Goal: Find specific page/section: Find specific page/section

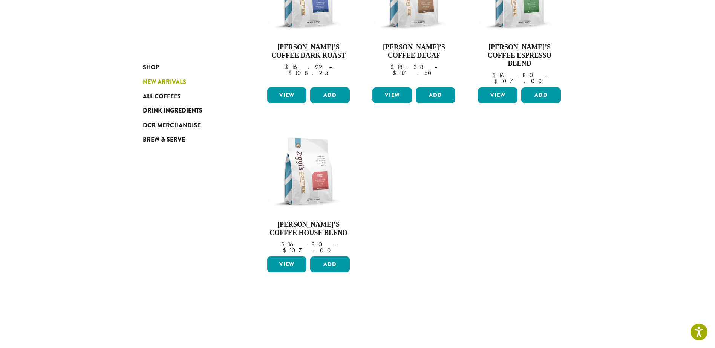
scroll to position [175, 0]
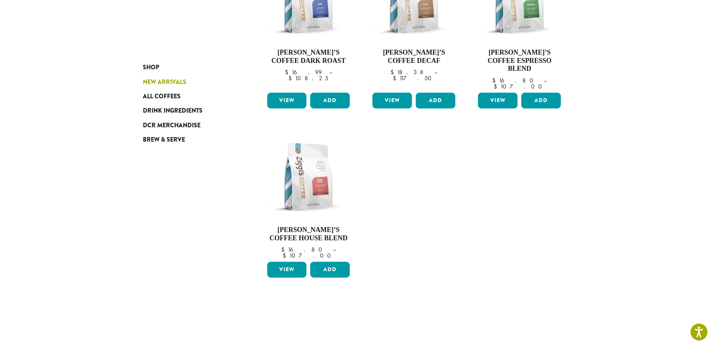
click at [176, 82] on span "New Arrivals" at bounding box center [164, 82] width 43 height 9
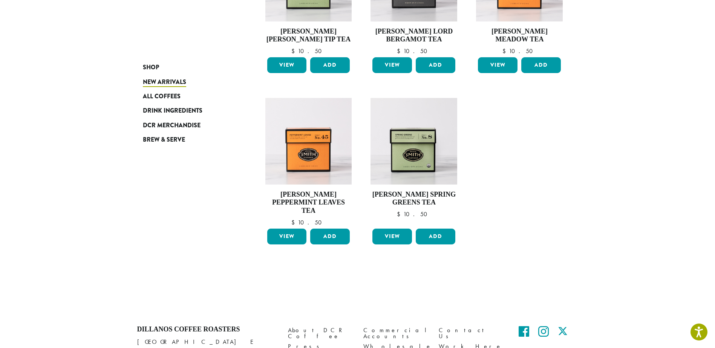
scroll to position [528, 0]
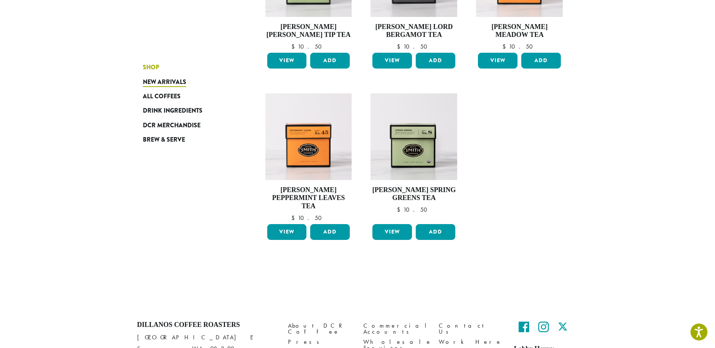
click at [152, 69] on span "Shop" at bounding box center [151, 67] width 16 height 9
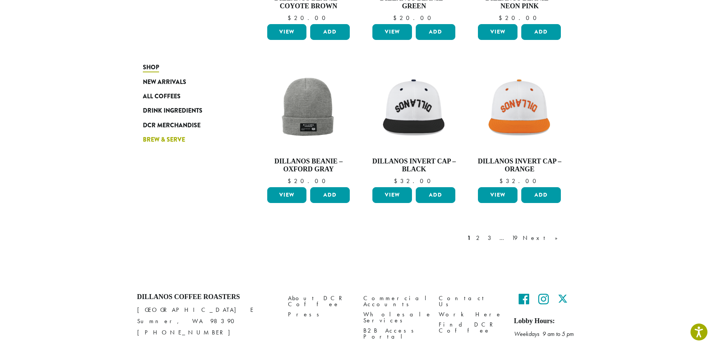
scroll to position [586, 0]
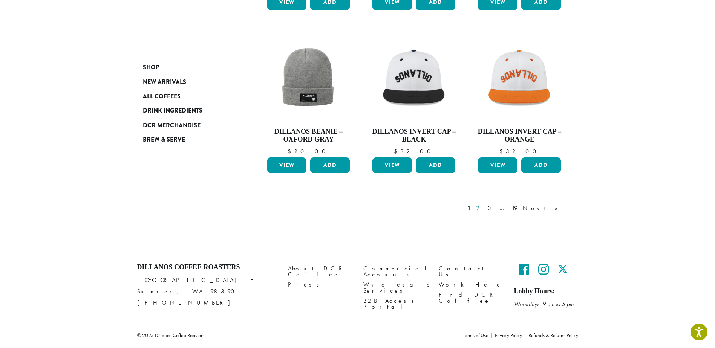
click at [484, 207] on link "2" at bounding box center [478, 208] width 9 height 9
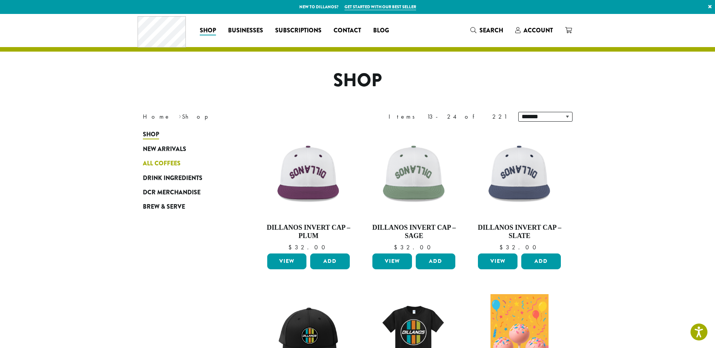
click at [182, 163] on link "All Coffees" at bounding box center [188, 163] width 90 height 14
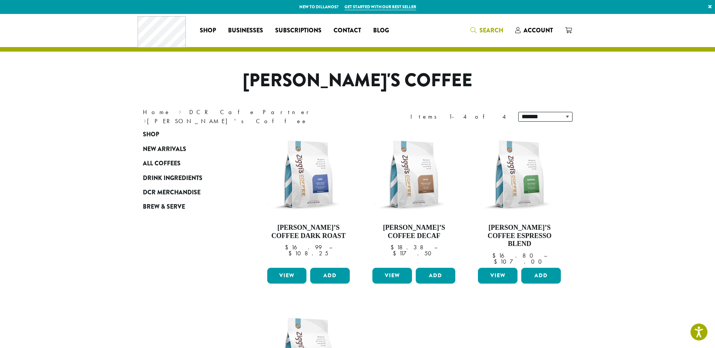
click at [498, 29] on span "Search" at bounding box center [491, 30] width 24 height 9
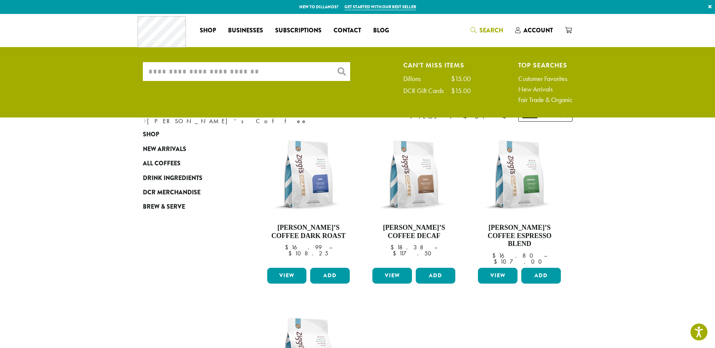
click at [268, 71] on input "What are you searching for?" at bounding box center [246, 71] width 207 height 19
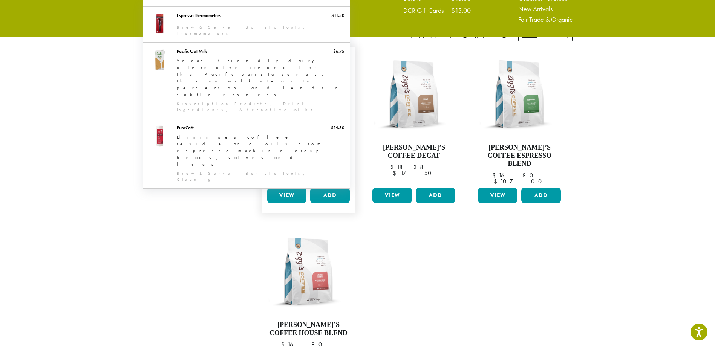
scroll to position [38, 0]
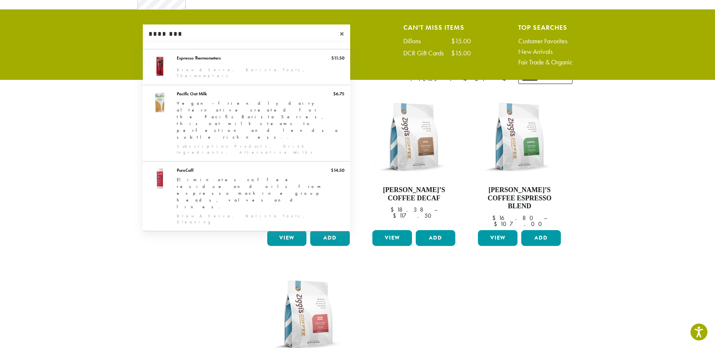
type input "********"
click at [108, 259] on section "**********" at bounding box center [357, 230] width 715 height 509
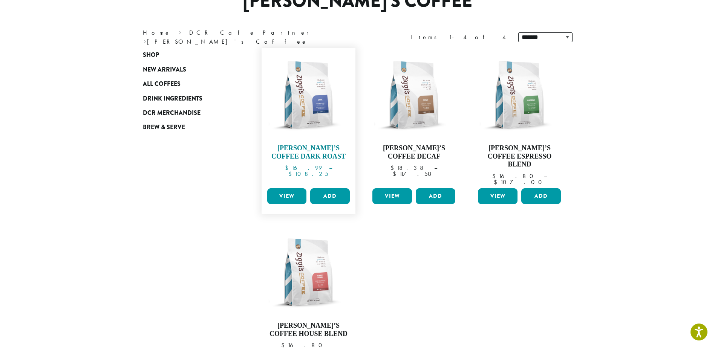
scroll to position [0, 0]
